Goal: Go to known website: Access a specific website the user already knows

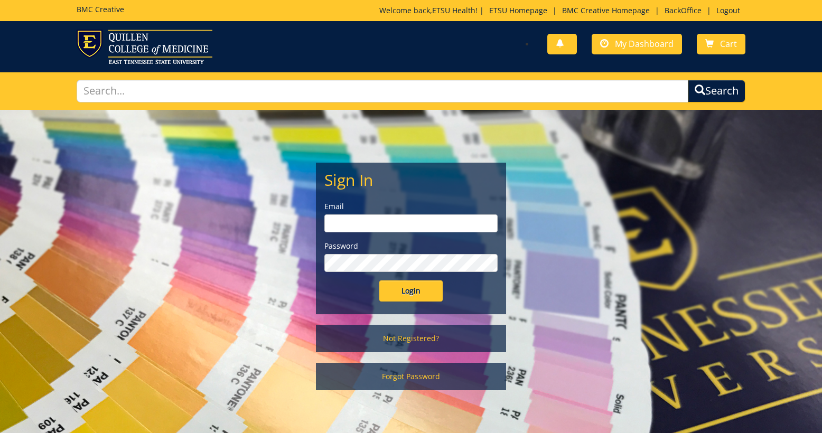
type input "[EMAIL_ADDRESS][DOMAIN_NAME]"
click at [396, 291] on input "Login" at bounding box center [410, 291] width 63 height 21
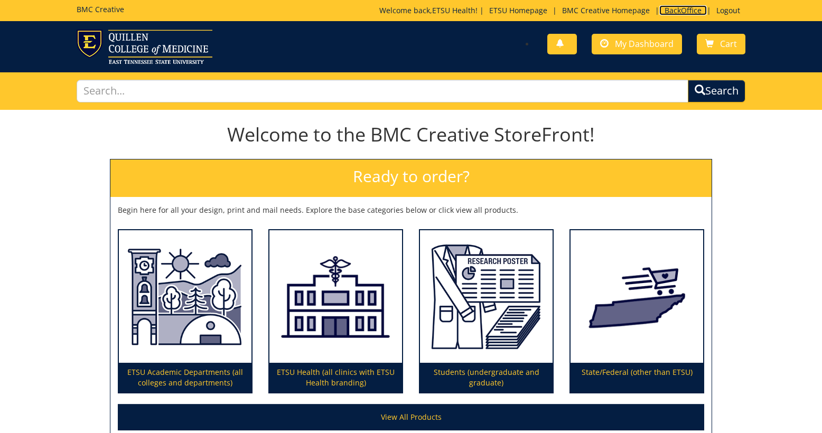
click at [691, 12] on link "BackOffice" at bounding box center [683, 10] width 48 height 10
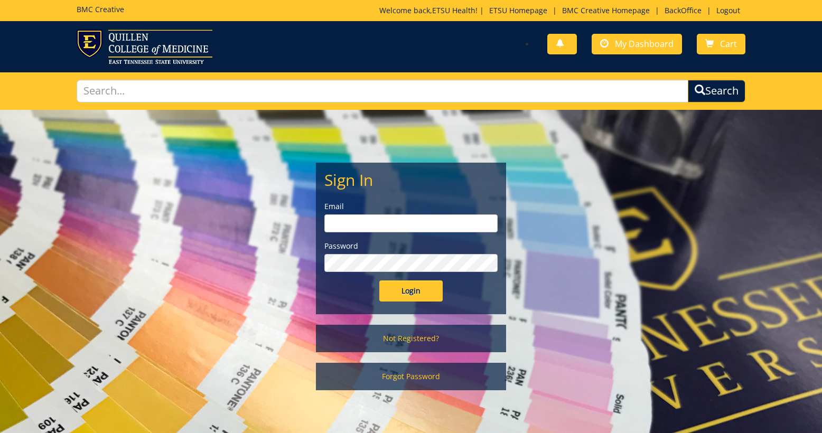
type input "[EMAIL_ADDRESS][DOMAIN_NAME]"
click at [415, 292] on input "Login" at bounding box center [410, 291] width 63 height 21
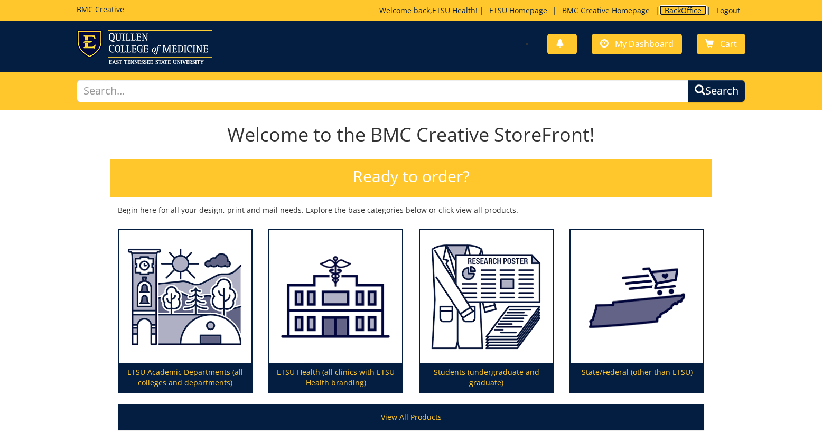
click at [683, 9] on link "BackOffice" at bounding box center [683, 10] width 48 height 10
